Goal: Check status: Check status

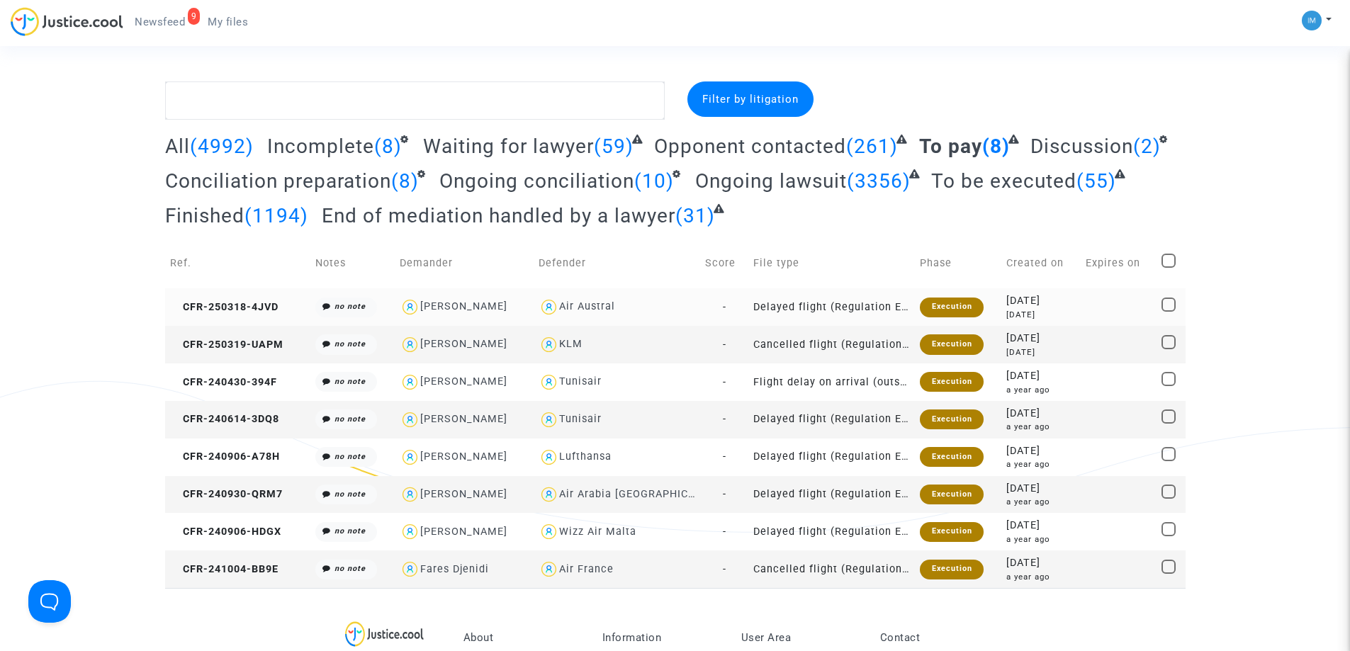
click at [933, 307] on div "Execution" at bounding box center [951, 308] width 63 height 20
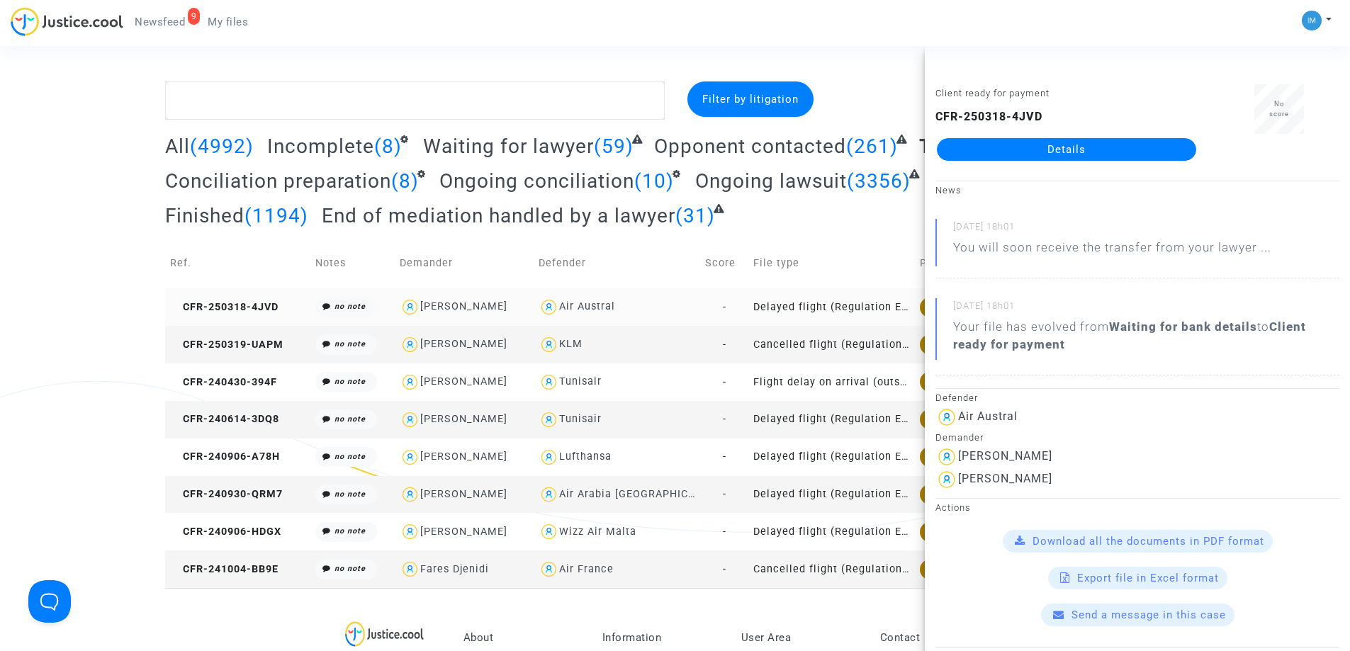
click at [781, 304] on td "Delayed flight (Regulation EC 261/2004)" at bounding box center [831, 307] width 167 height 38
click at [0, 283] on div "Filter by litigation All (4992) Incomplete (8) Waiting for lawyer (59) Opponent…" at bounding box center [675, 334] width 1350 height 507
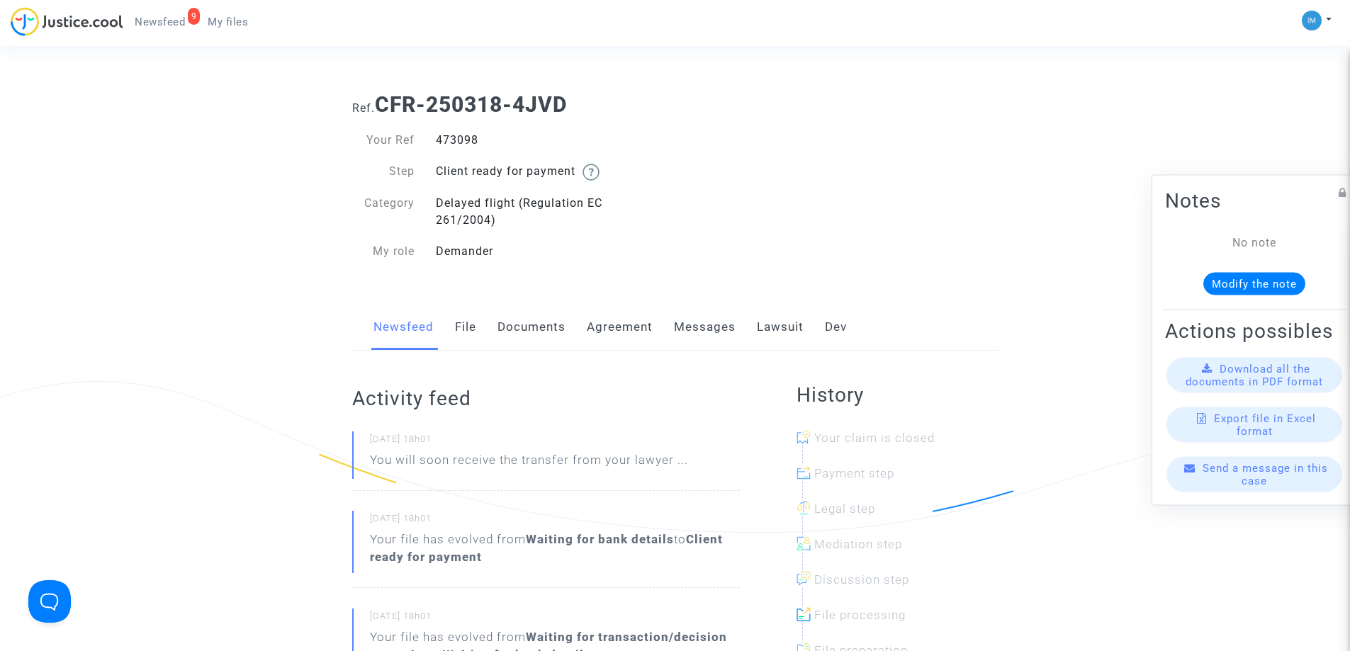
click at [449, 135] on div "473098" at bounding box center [550, 140] width 250 height 17
click at [450, 142] on div "473098" at bounding box center [550, 140] width 250 height 17
click at [446, 139] on div "473098" at bounding box center [550, 140] width 250 height 17
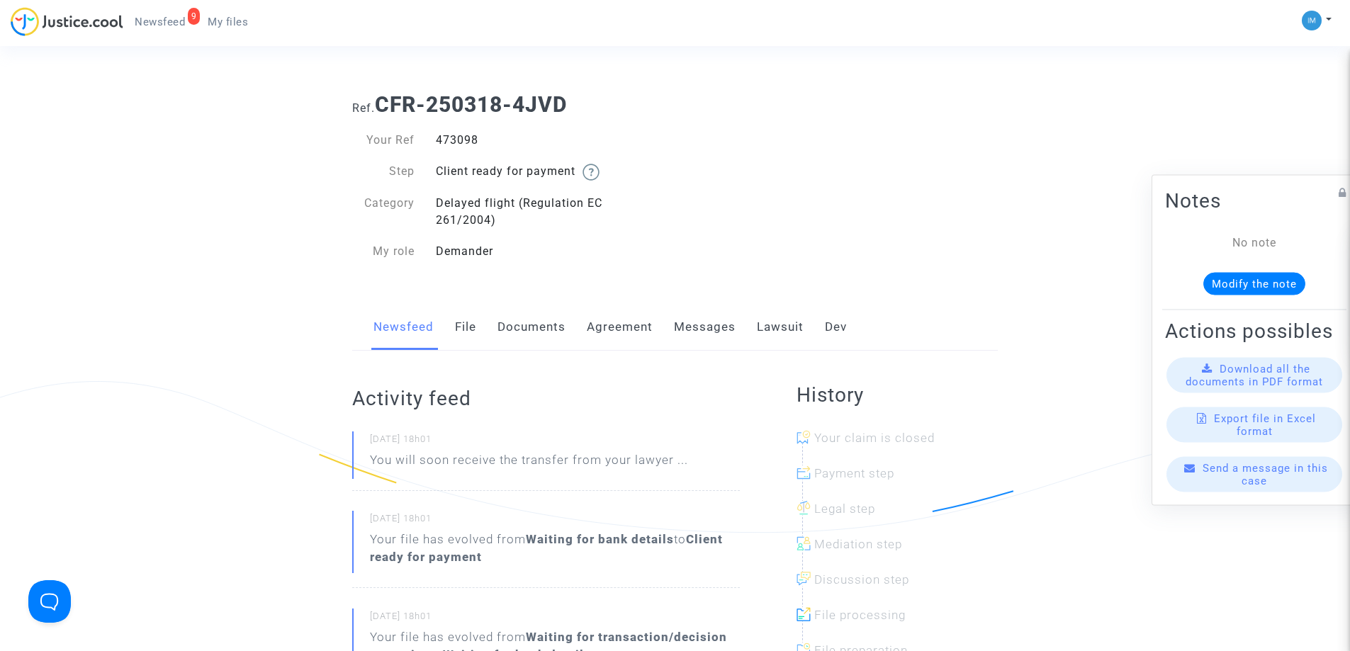
copy div "473098"
click at [777, 330] on link "Lawsuit" at bounding box center [780, 327] width 47 height 47
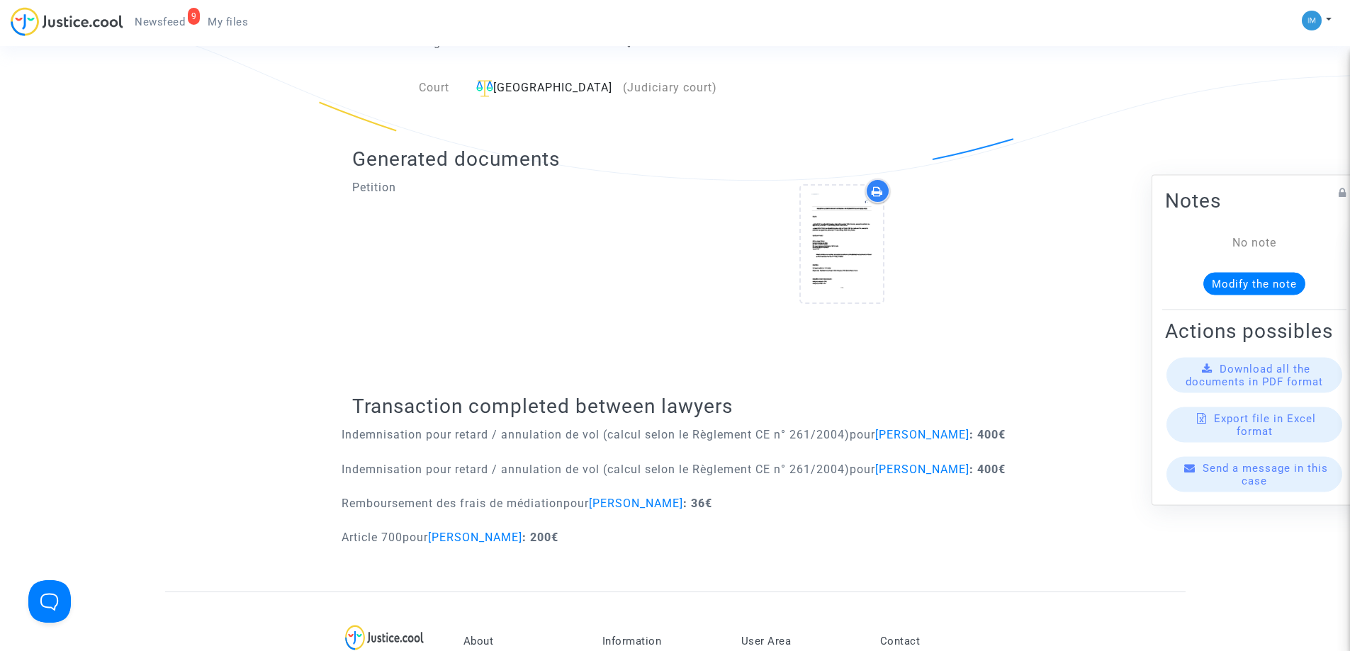
scroll to position [502, 0]
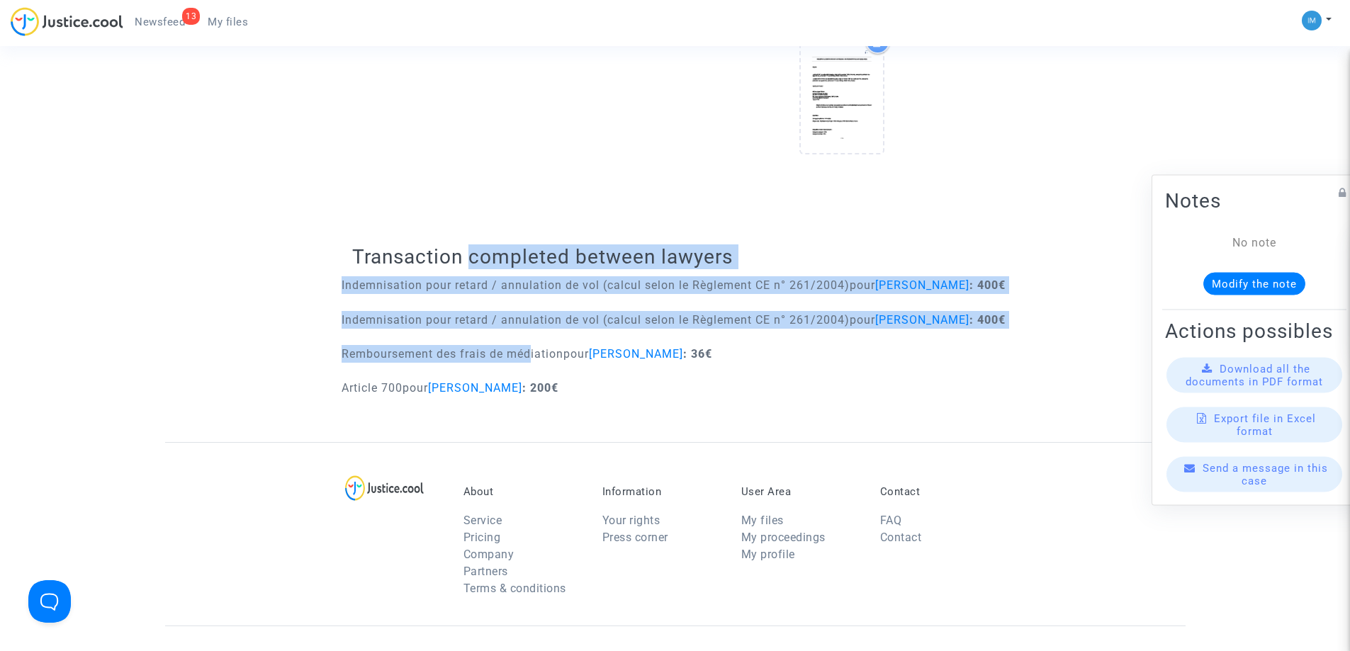
drag, startPoint x: 468, startPoint y: 251, endPoint x: 558, endPoint y: 364, distance: 143.8
click at [535, 364] on div "Transaction completed between lawyers Indemnisation pour retard / annulation de…" at bounding box center [675, 325] width 646 height 233
click at [768, 236] on div "Transaction completed between lawyers Indemnisation pour retard / annulation de…" at bounding box center [675, 325] width 646 height 233
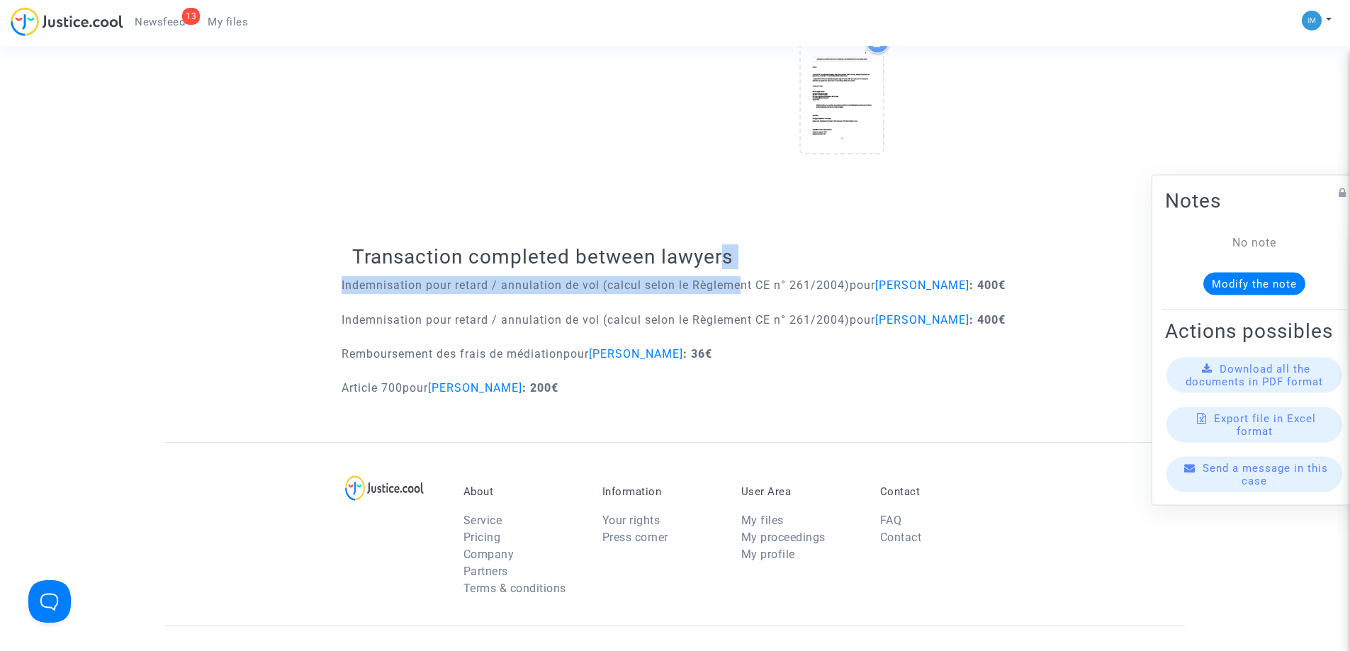
drag, startPoint x: 721, startPoint y: 247, endPoint x: 733, endPoint y: 295, distance: 50.2
click at [733, 295] on div "Transaction completed between lawyers Indemnisation pour retard / annulation de…" at bounding box center [675, 325] width 646 height 233
click at [709, 254] on h2 "Transaction completed between lawyers" at bounding box center [675, 256] width 646 height 25
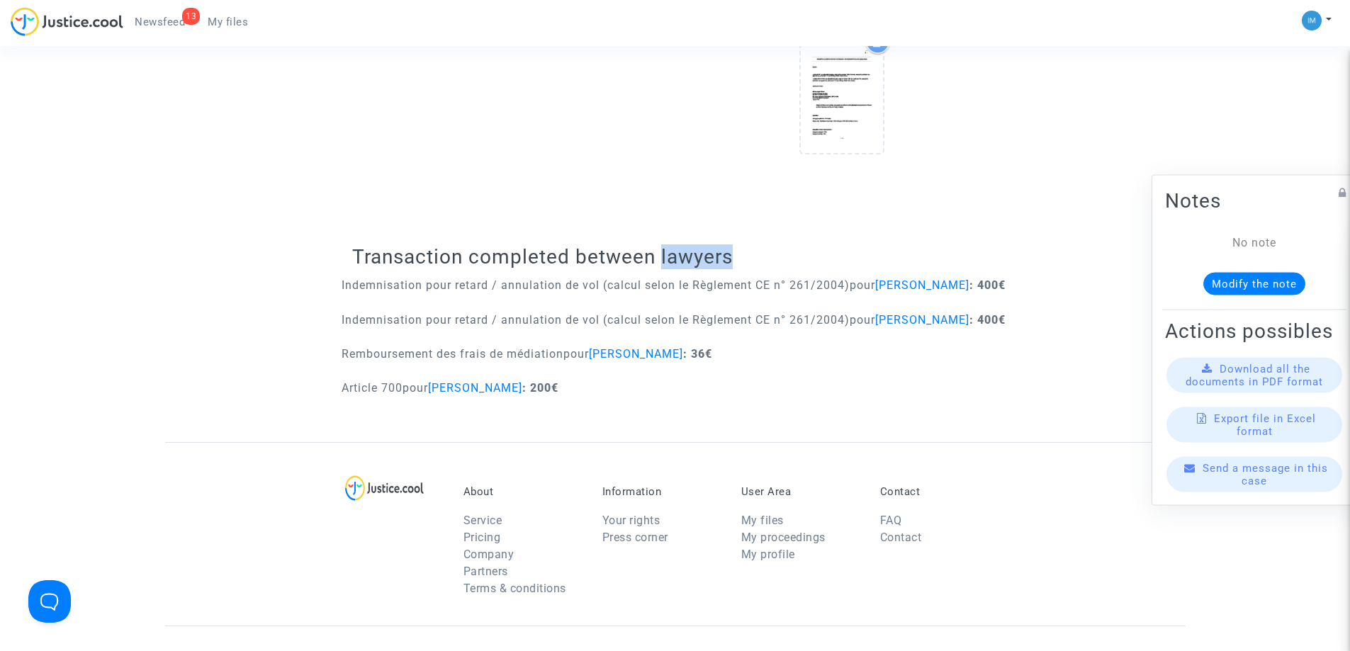
click at [709, 254] on h2 "Transaction completed between lawyers" at bounding box center [675, 256] width 646 height 25
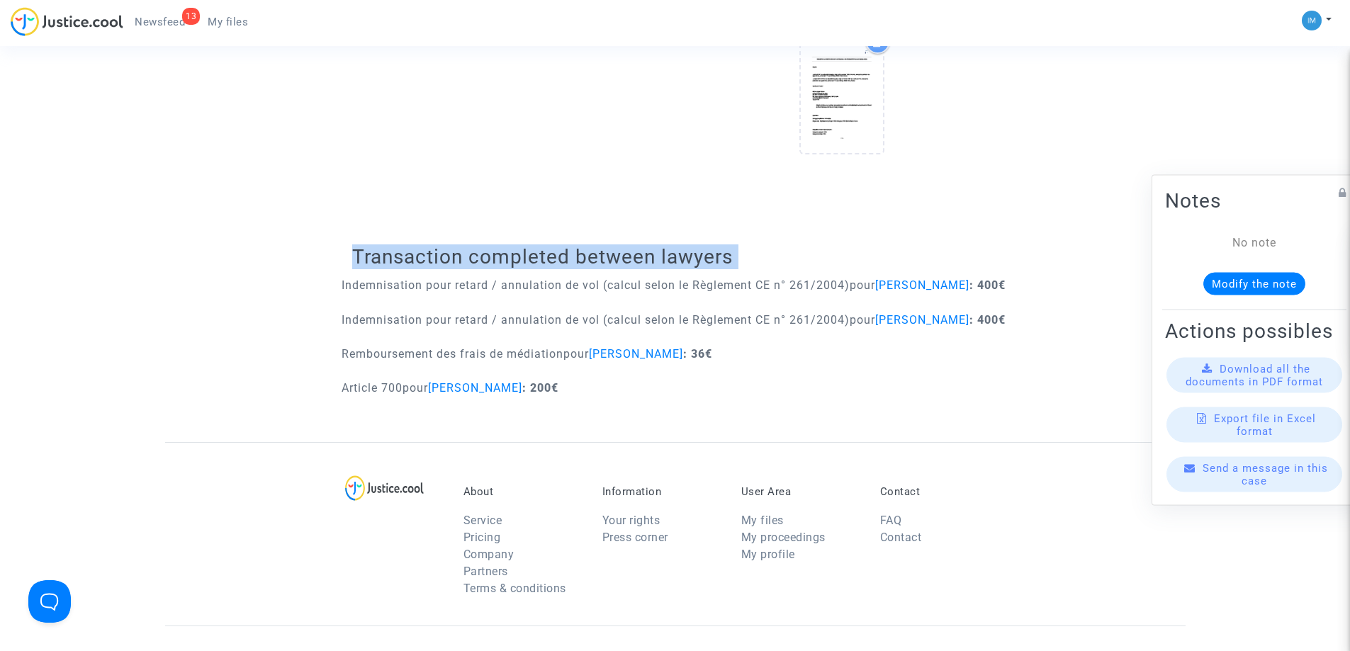
click at [709, 254] on h2 "Transaction completed between lawyers" at bounding box center [675, 256] width 646 height 25
click at [617, 269] on h2 "Transaction completed between lawyers" at bounding box center [675, 256] width 646 height 25
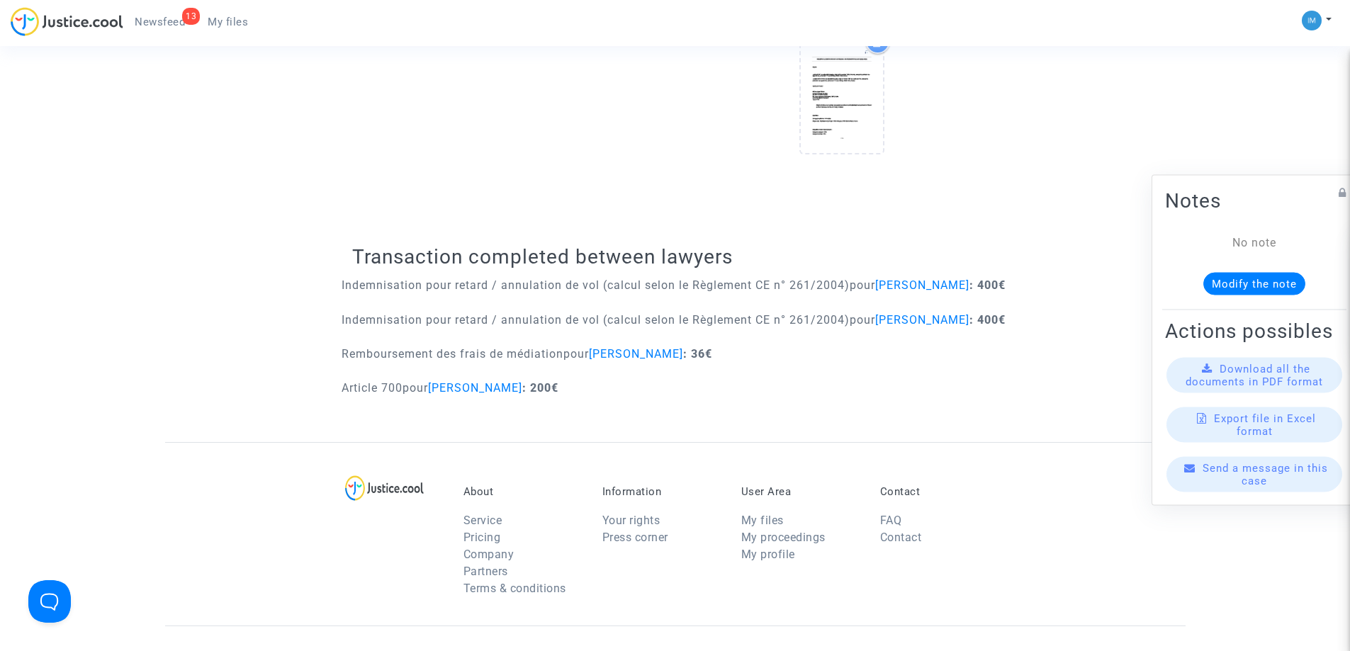
drag, startPoint x: 636, startPoint y: 254, endPoint x: 651, endPoint y: 359, distance: 105.9
click at [652, 358] on div "Transaction completed between lawyers Indemnisation pour retard / annulation de…" at bounding box center [675, 325] width 646 height 233
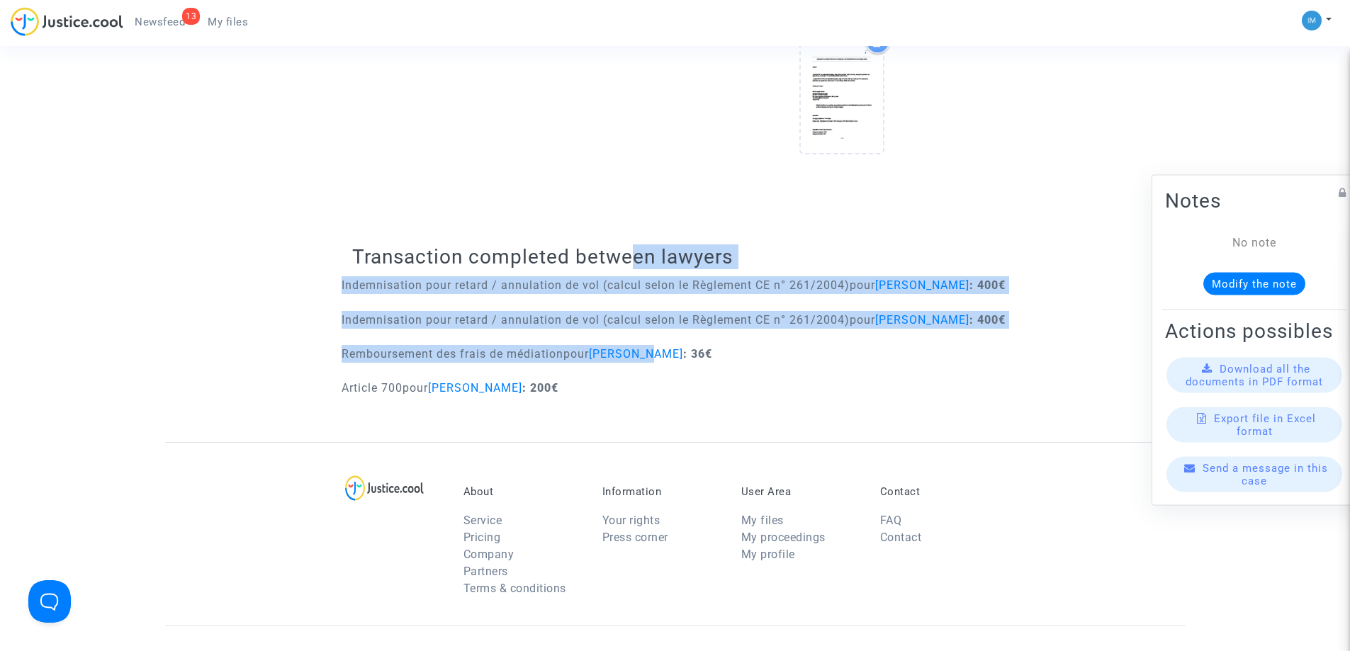
click at [576, 329] on p "Indemnisation pour retard / annulation de vol (calcul selon le Règlement CE n° …" at bounding box center [674, 320] width 664 height 18
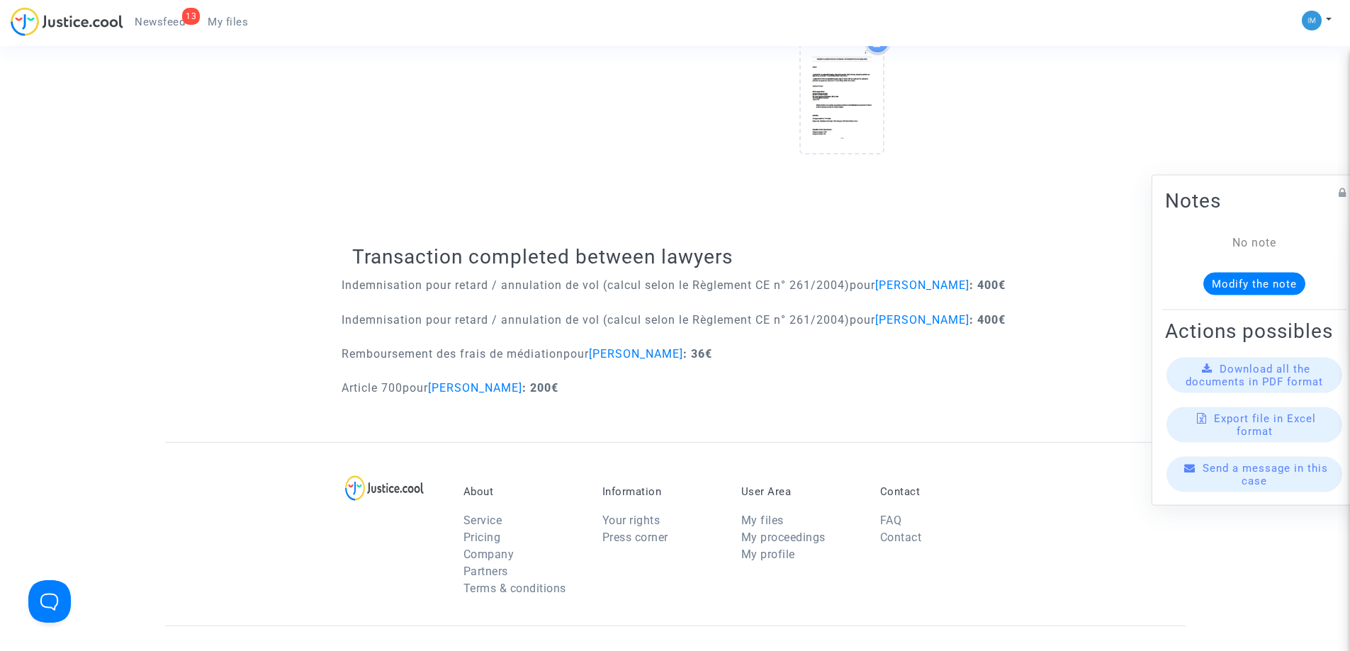
click at [576, 329] on p "Indemnisation pour retard / annulation de vol (calcul selon le Règlement CE n° …" at bounding box center [674, 320] width 664 height 18
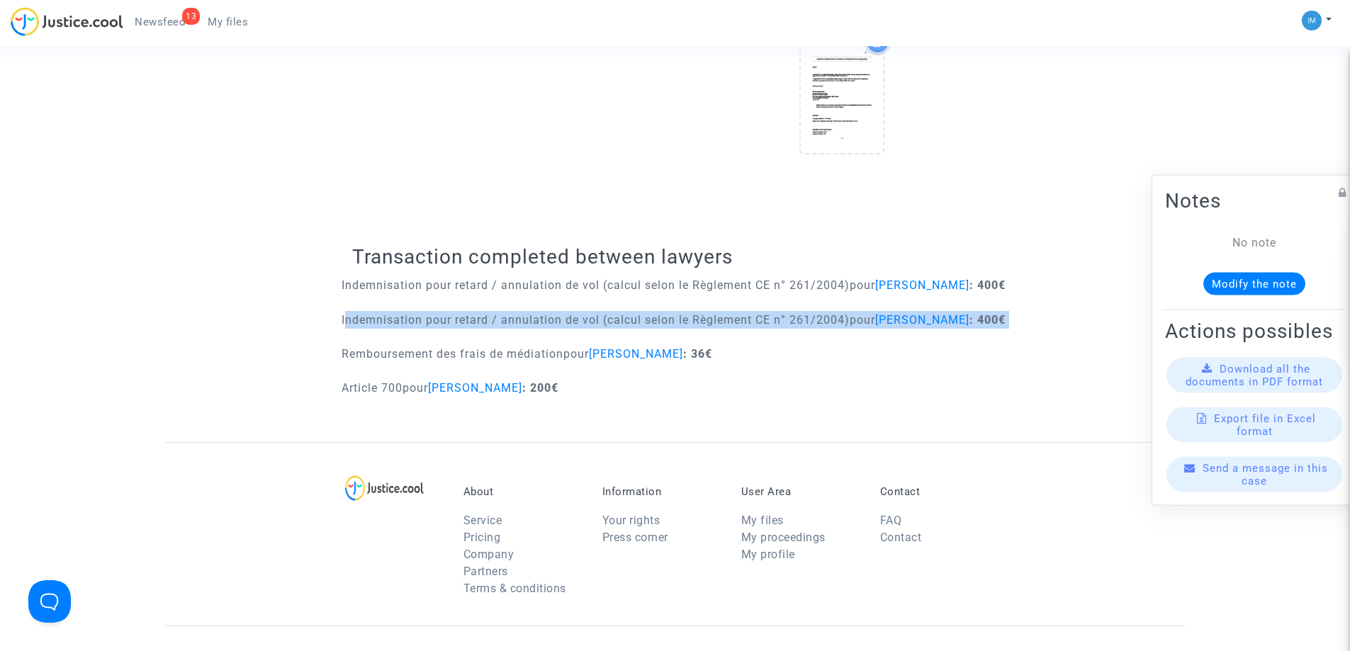
click at [576, 329] on p "Indemnisation pour retard / annulation de vol (calcul selon le Règlement CE n° …" at bounding box center [674, 320] width 664 height 18
click at [585, 317] on p "Indemnisation pour retard / annulation de vol (calcul selon le Règlement CE n° …" at bounding box center [674, 320] width 664 height 18
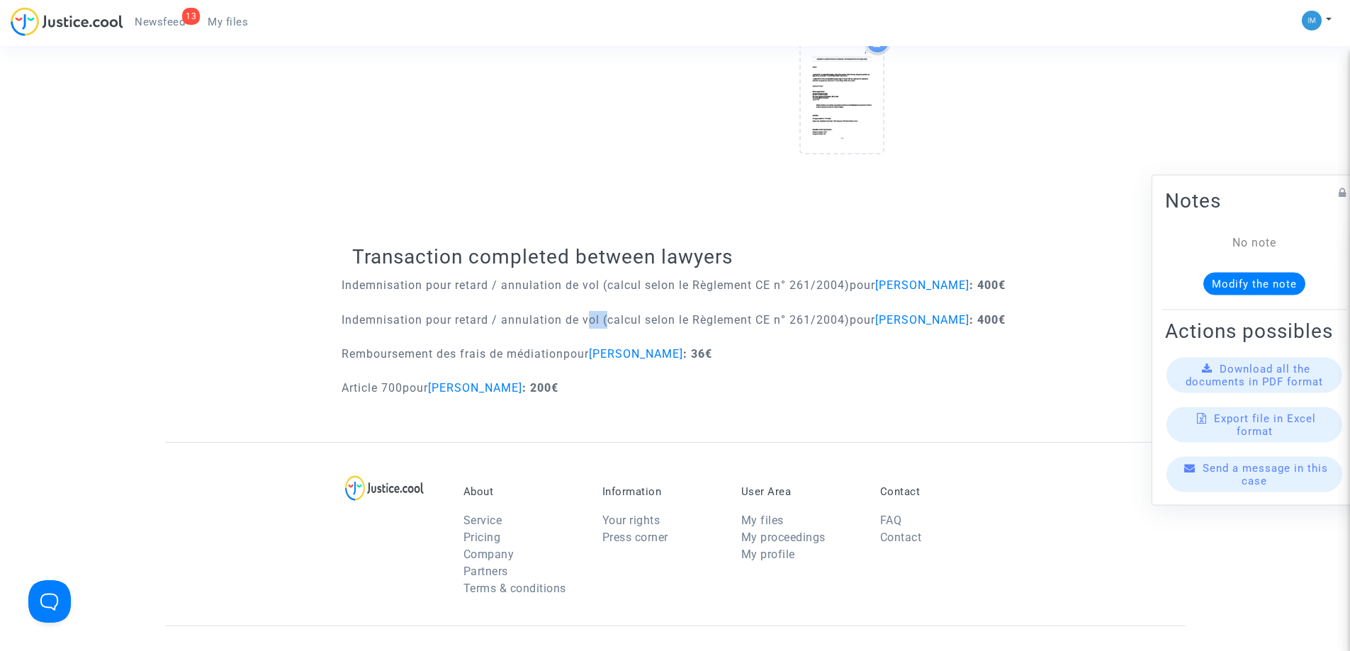
click at [585, 317] on p "Indemnisation pour retard / annulation de vol (calcul selon le Règlement CE n° …" at bounding box center [674, 320] width 664 height 18
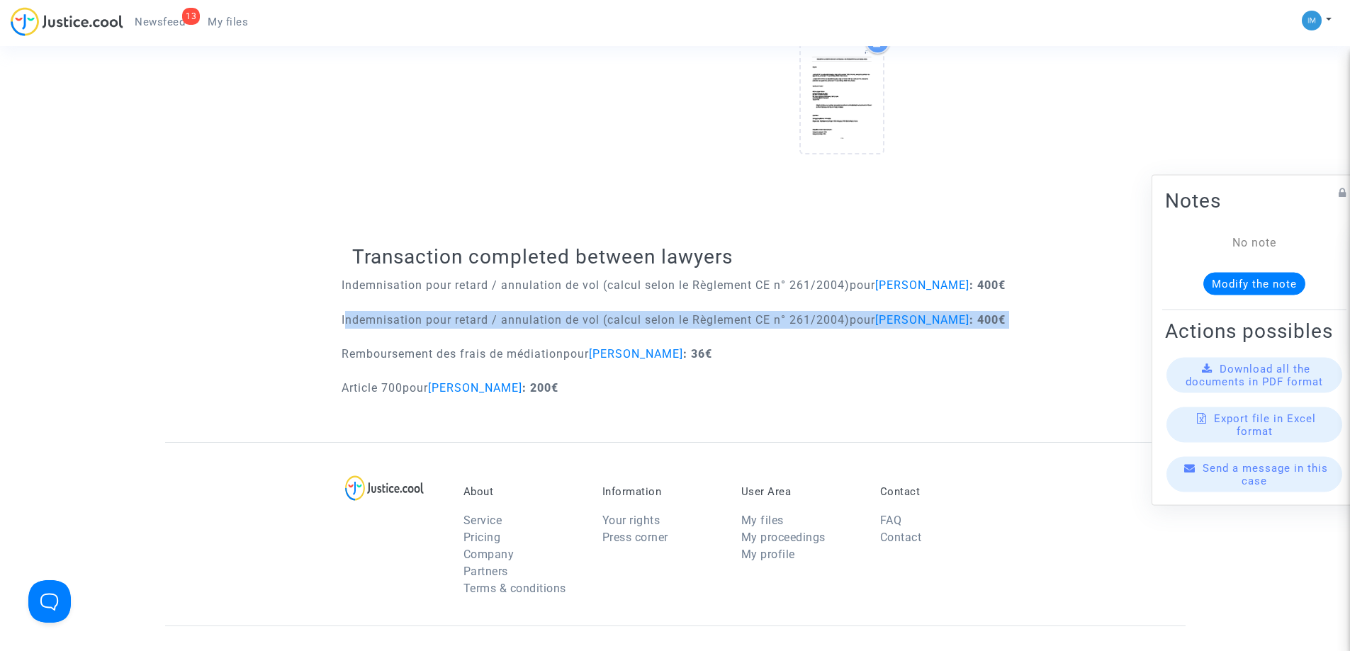
click at [585, 316] on p "Indemnisation pour retard / annulation de vol (calcul selon le Règlement CE n° …" at bounding box center [674, 320] width 664 height 18
click at [564, 320] on p "Indemnisation pour retard / annulation de vol (calcul selon le Règlement CE n° …" at bounding box center [674, 320] width 664 height 18
drag, startPoint x: 560, startPoint y: 398, endPoint x: 556, endPoint y: 416, distance: 18.1
click at [558, 408] on div "Transaction completed between lawyers Indemnisation pour retard / annulation de…" at bounding box center [675, 325] width 646 height 233
click at [554, 406] on div "Article 700 pour Eloïse Pezet : 200€" at bounding box center [675, 392] width 667 height 27
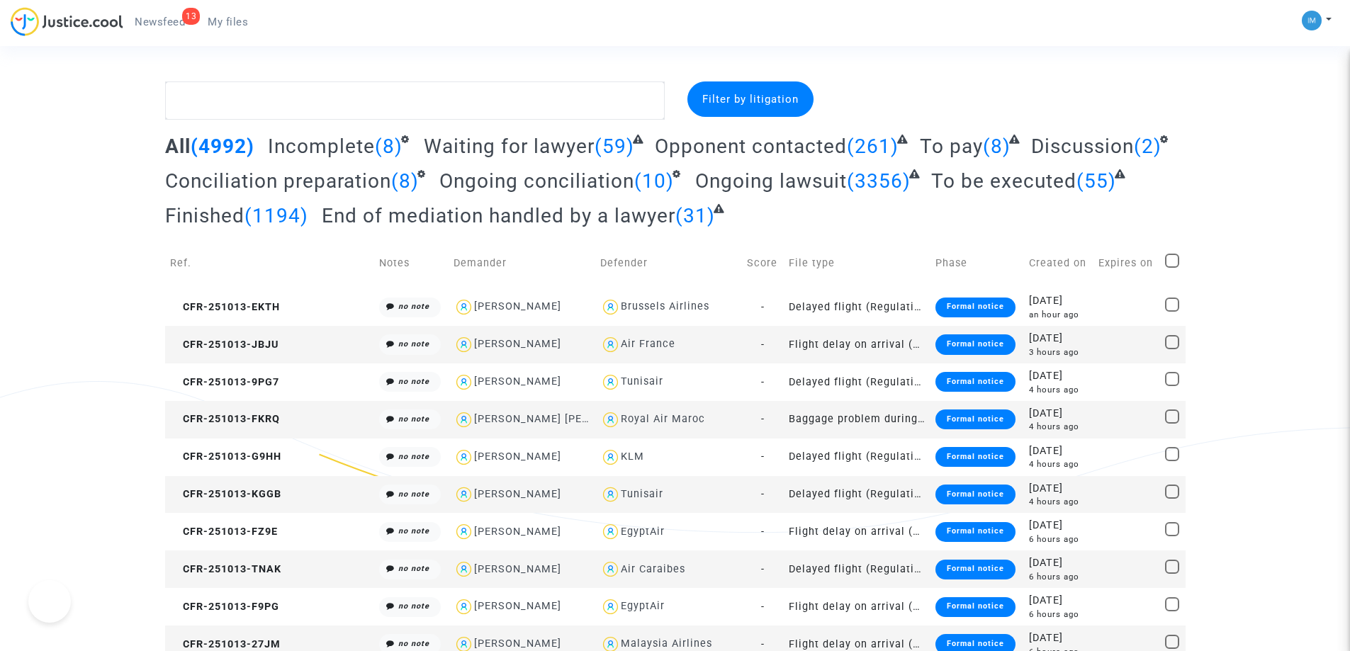
drag, startPoint x: 0, startPoint y: 0, endPoint x: 1360, endPoint y: 136, distance: 1366.6
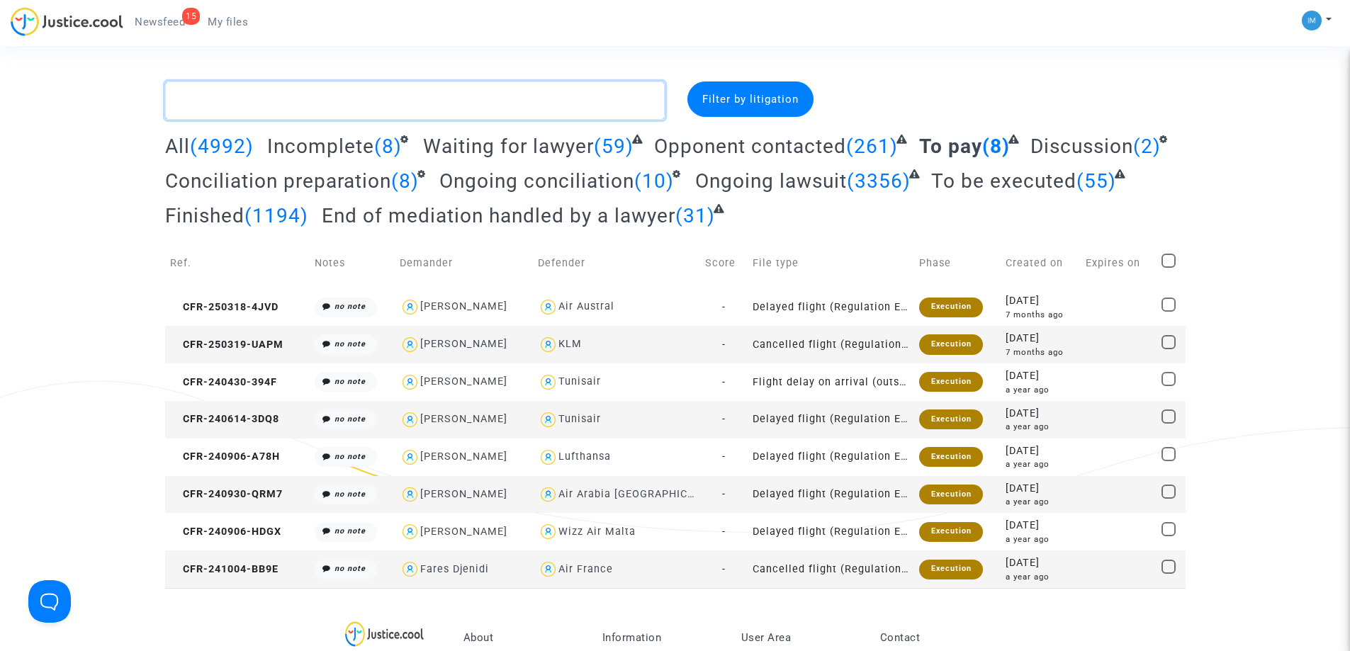
click at [256, 101] on textarea at bounding box center [415, 100] width 500 height 38
paste textarea "CFR-231214-CRBE"
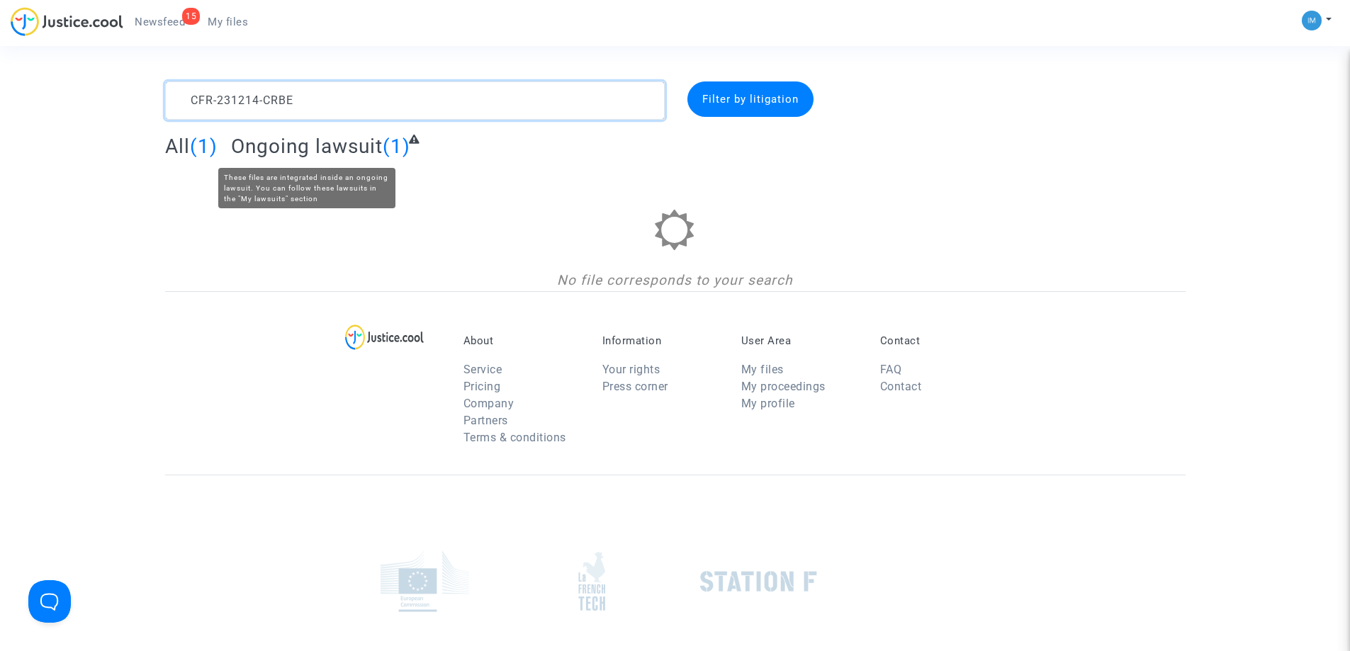
type textarea "CFR-231214-CRBE"
click at [373, 147] on span "Ongoing lawsuit" at bounding box center [307, 146] width 152 height 23
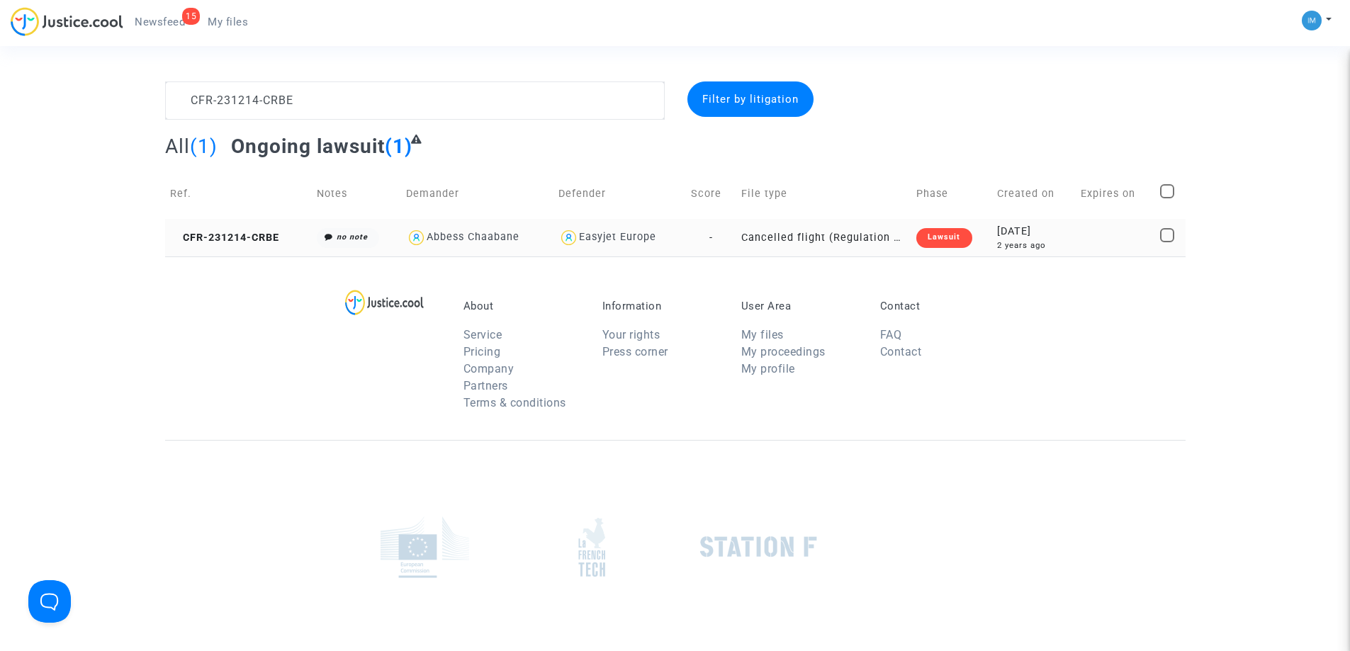
click at [933, 240] on div "Lawsuit" at bounding box center [943, 238] width 55 height 20
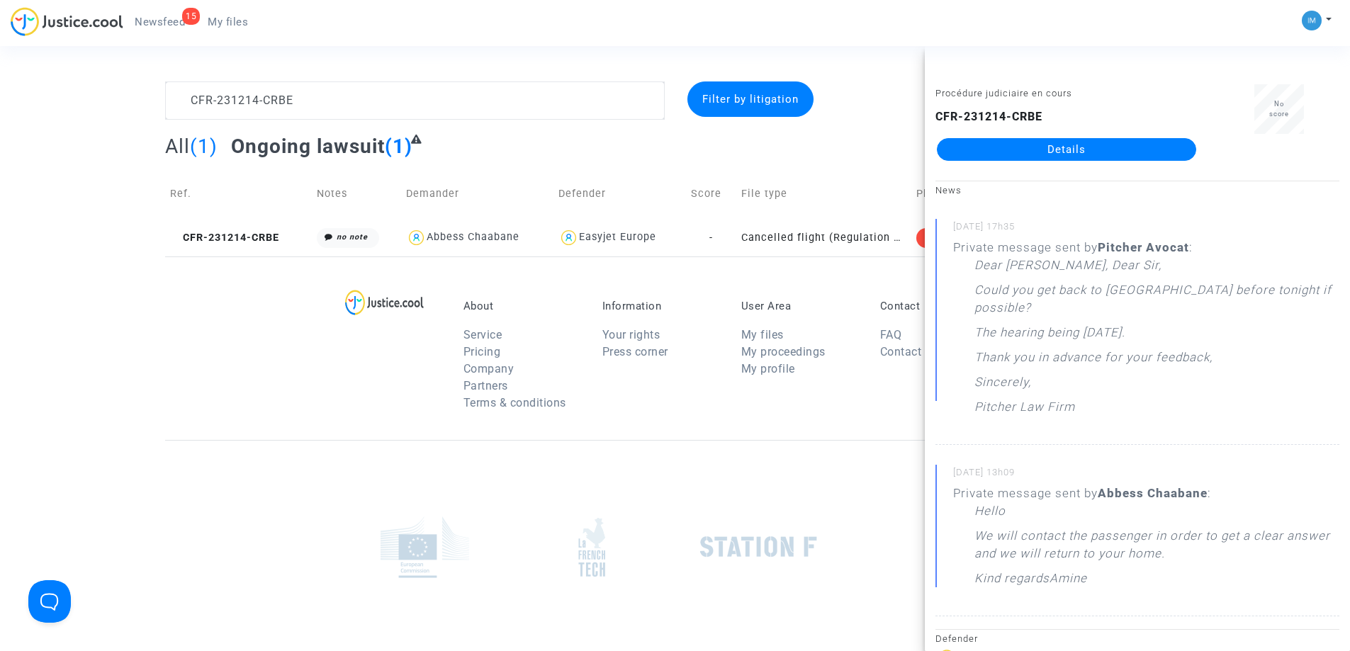
click at [1093, 157] on link "Details" at bounding box center [1066, 149] width 259 height 23
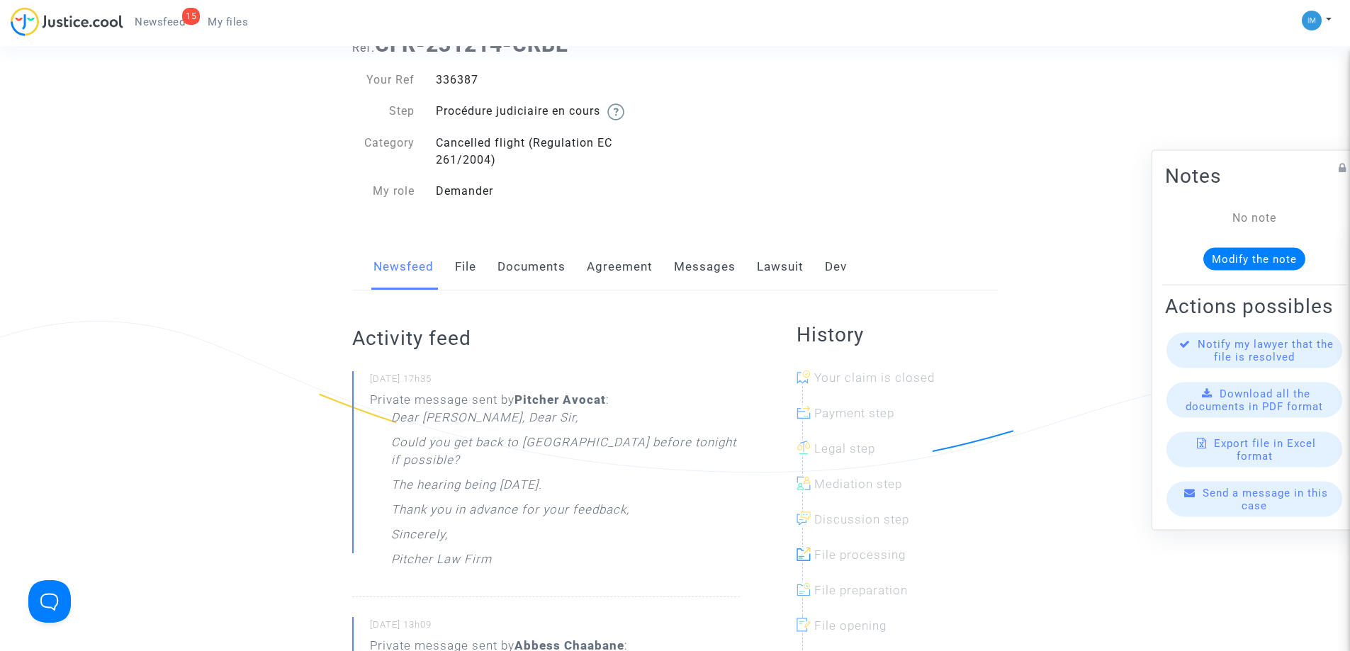
scroll to position [3, 0]
